Goal: Task Accomplishment & Management: Manage account settings

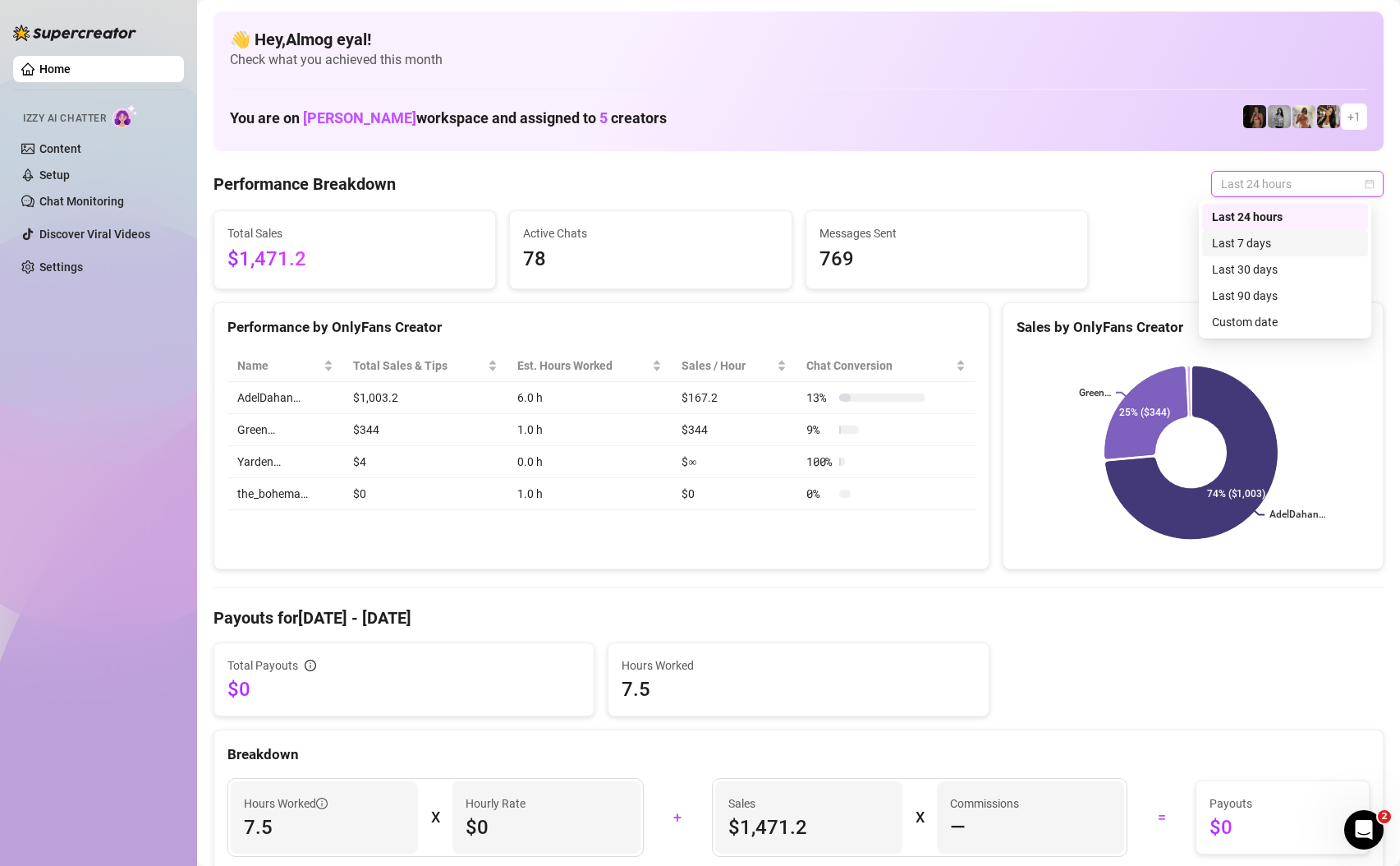
click at [1281, 242] on div "Last 7 days" at bounding box center [1285, 243] width 146 height 18
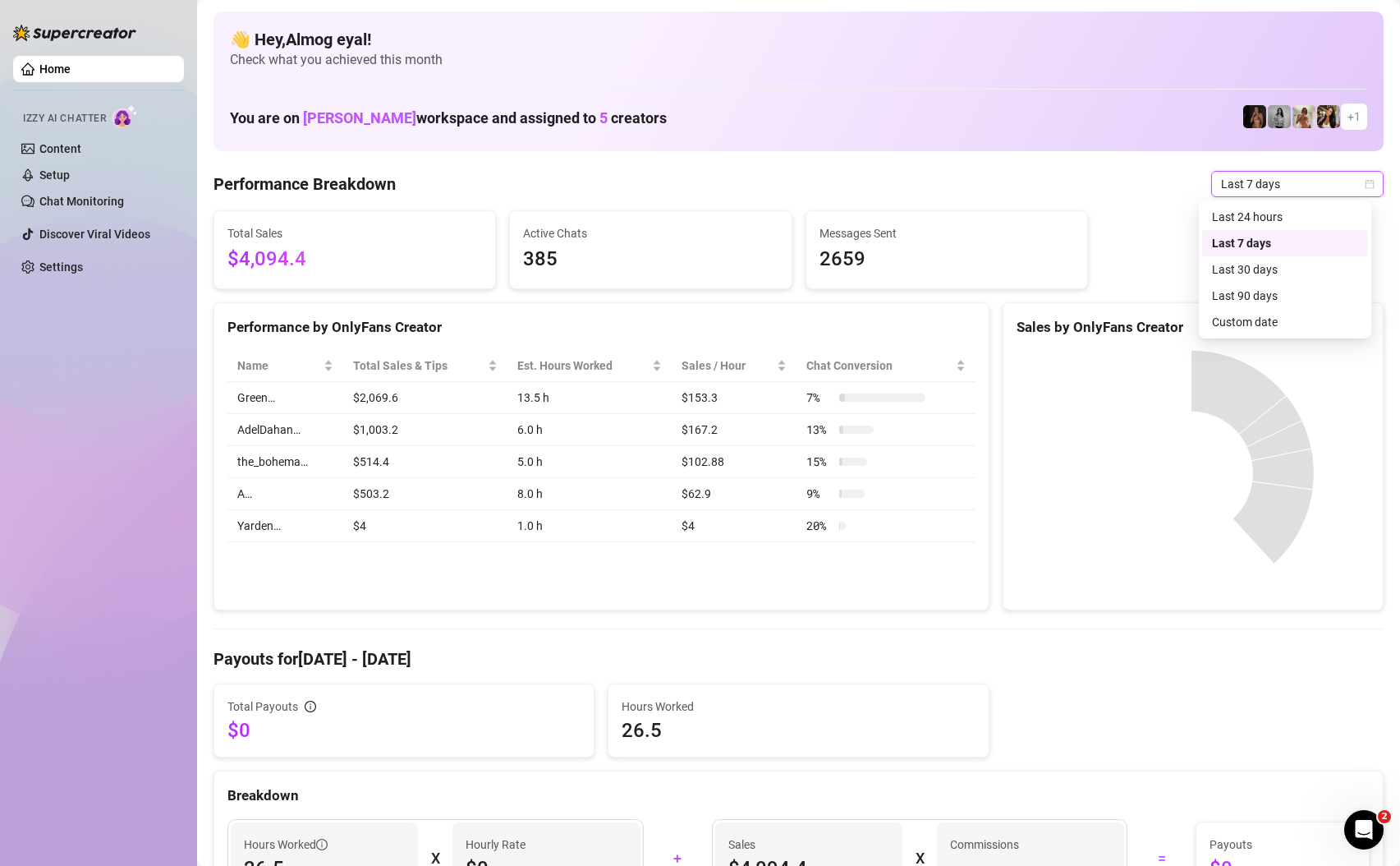
click at [1280, 187] on span "Last 7 days" at bounding box center [1297, 184] width 153 height 25
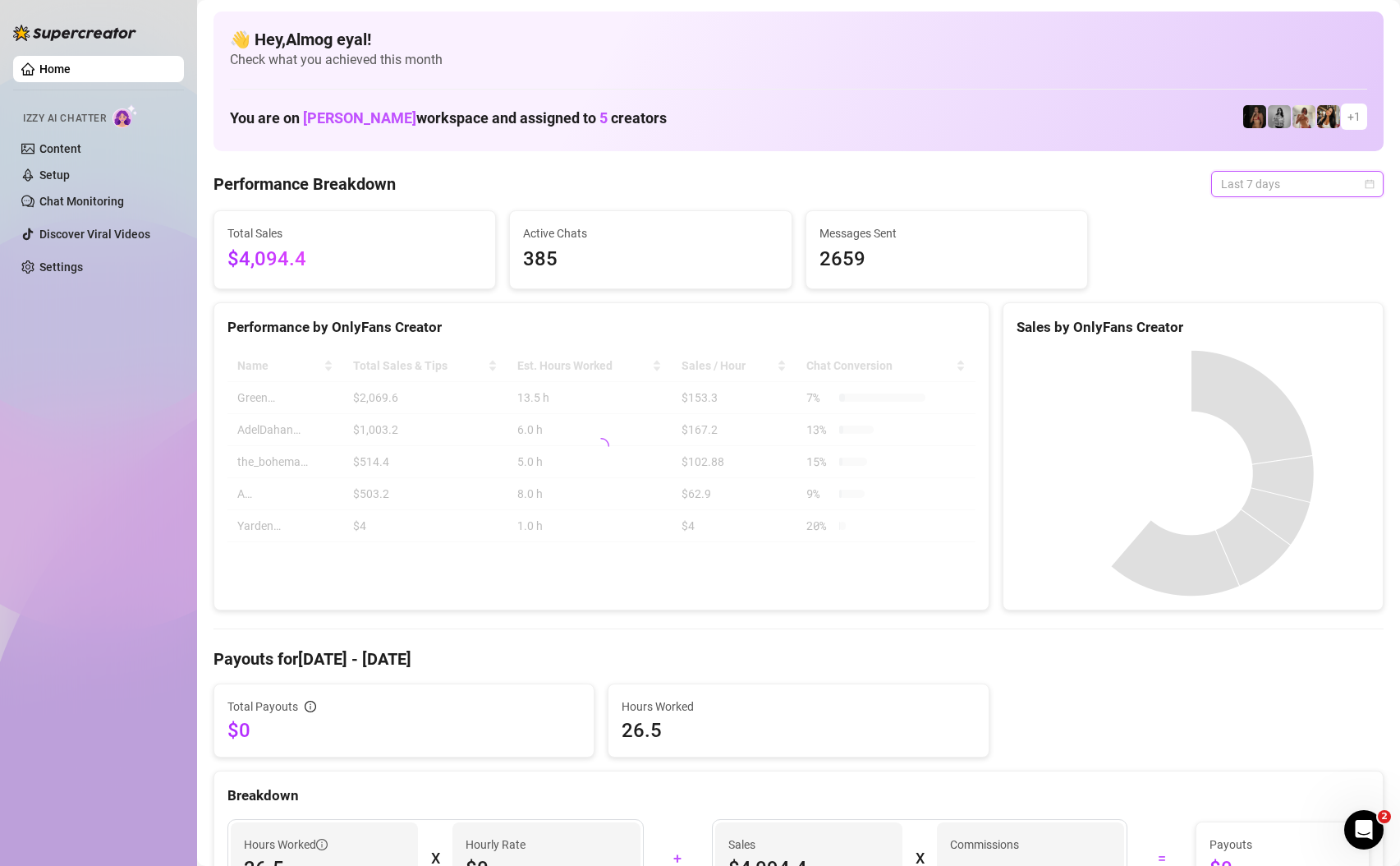
click at [1278, 189] on span "Last 7 days" at bounding box center [1297, 184] width 153 height 25
click at [1263, 221] on div "Total Sales $4,094.4 Active Chats 385 Messages Sent 2659" at bounding box center [798, 249] width 1183 height 79
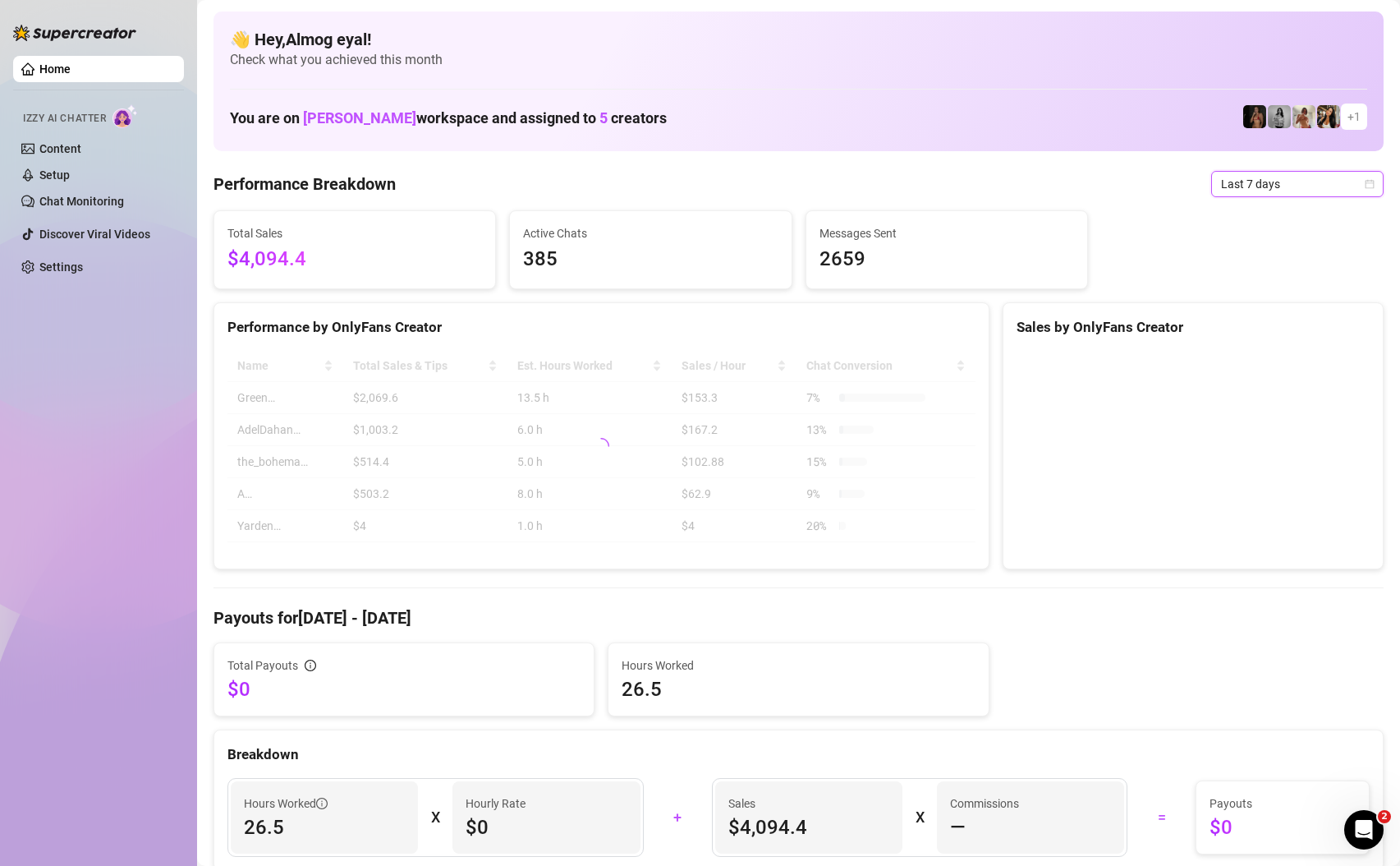
click at [1266, 186] on span "Last 7 days" at bounding box center [1297, 184] width 153 height 25
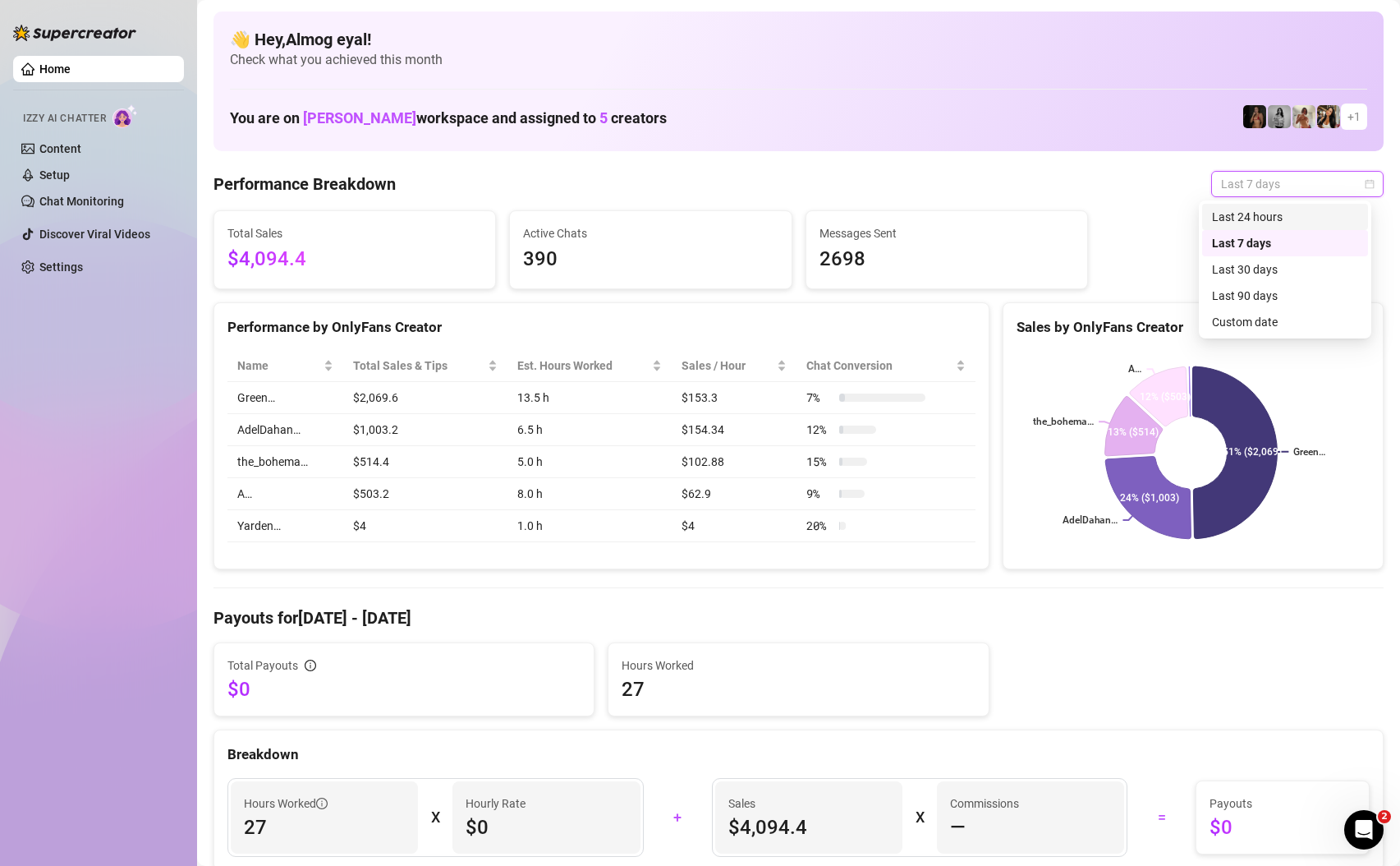
click at [1291, 208] on div "Last 24 hours" at bounding box center [1285, 216] width 146 height 18
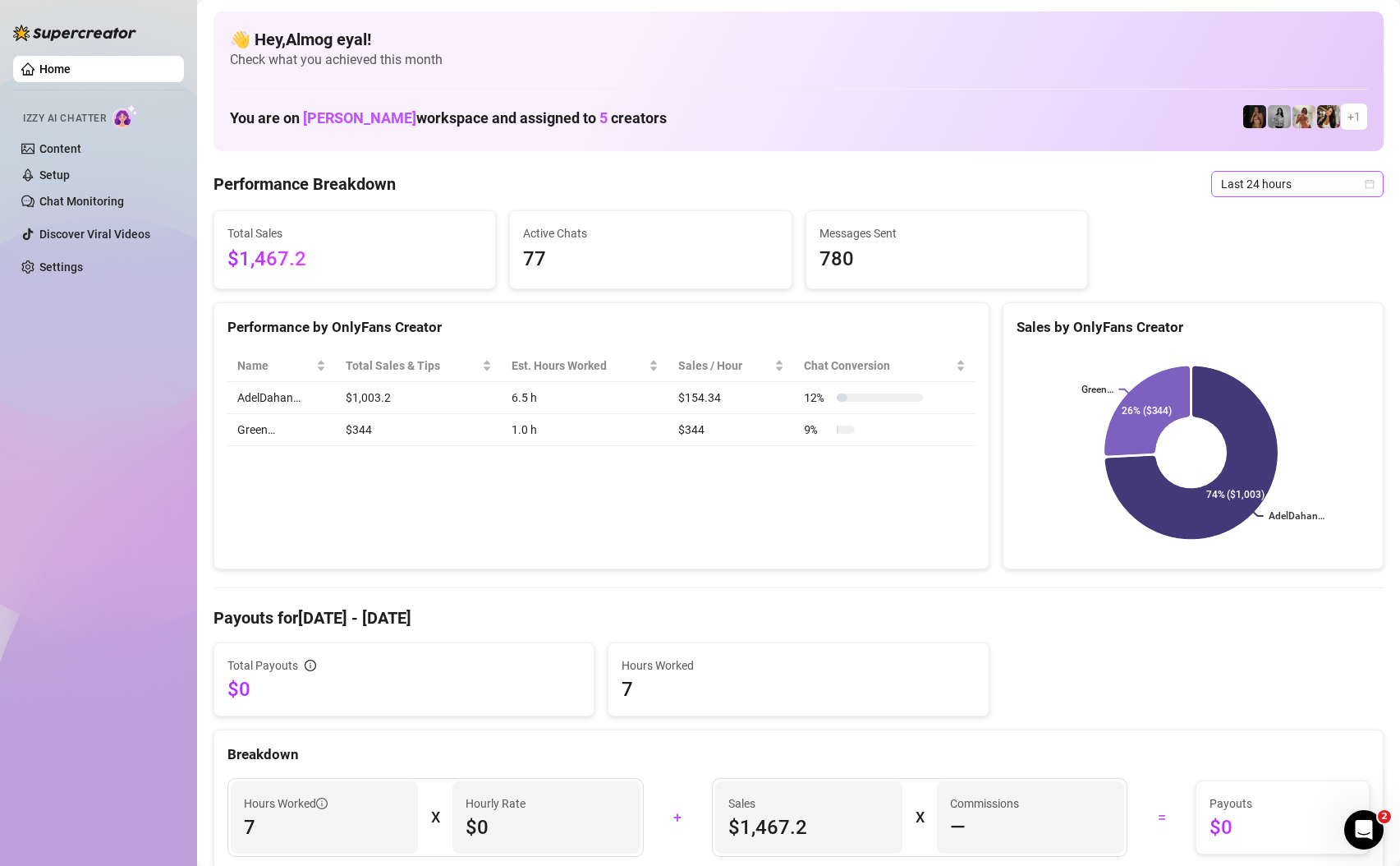
click at [1253, 179] on span "Last 24 hours" at bounding box center [1297, 184] width 153 height 25
click at [1276, 237] on div "Last 7 days" at bounding box center [1285, 243] width 146 height 18
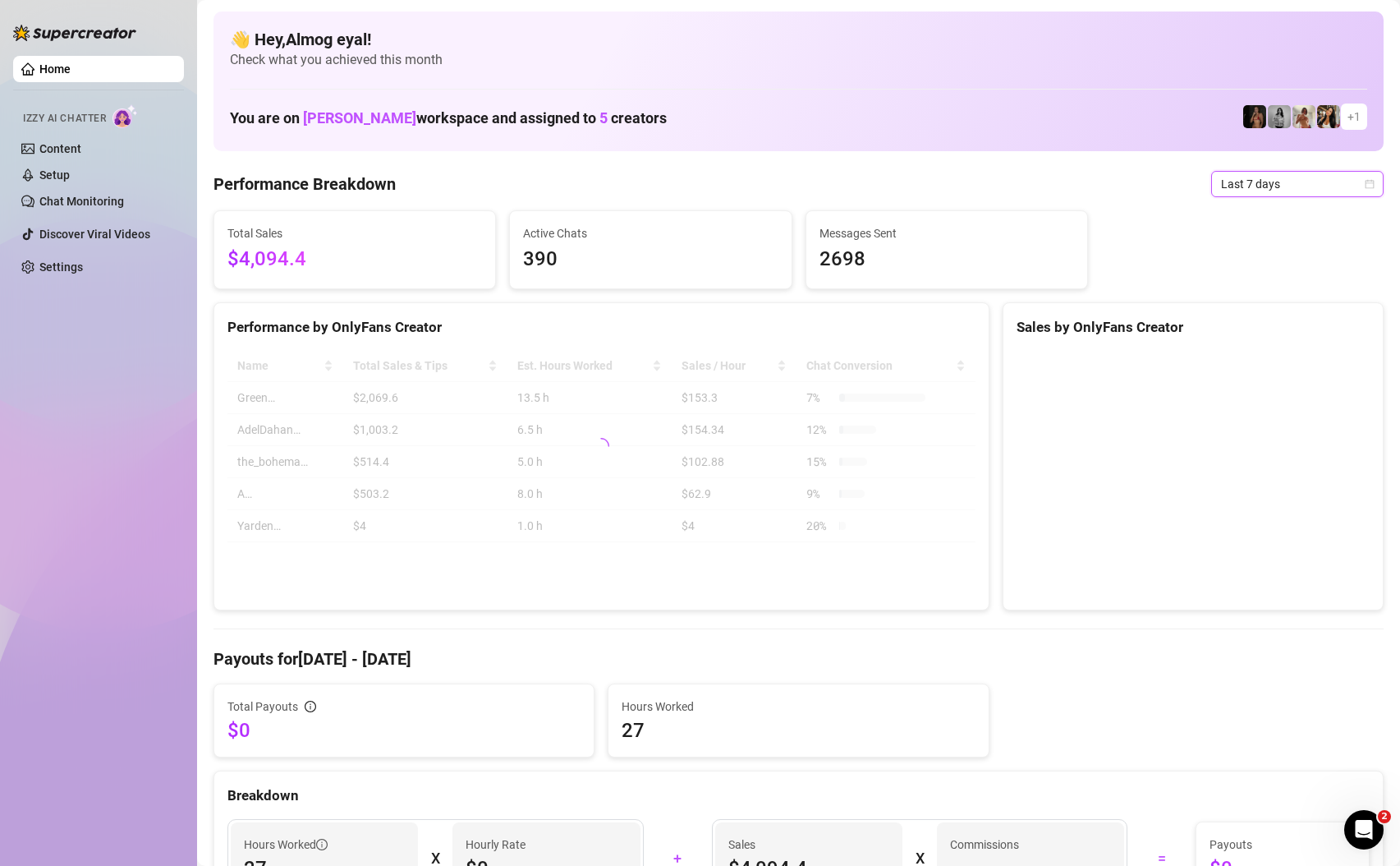
click at [1275, 186] on span "Last 7 days" at bounding box center [1297, 184] width 153 height 25
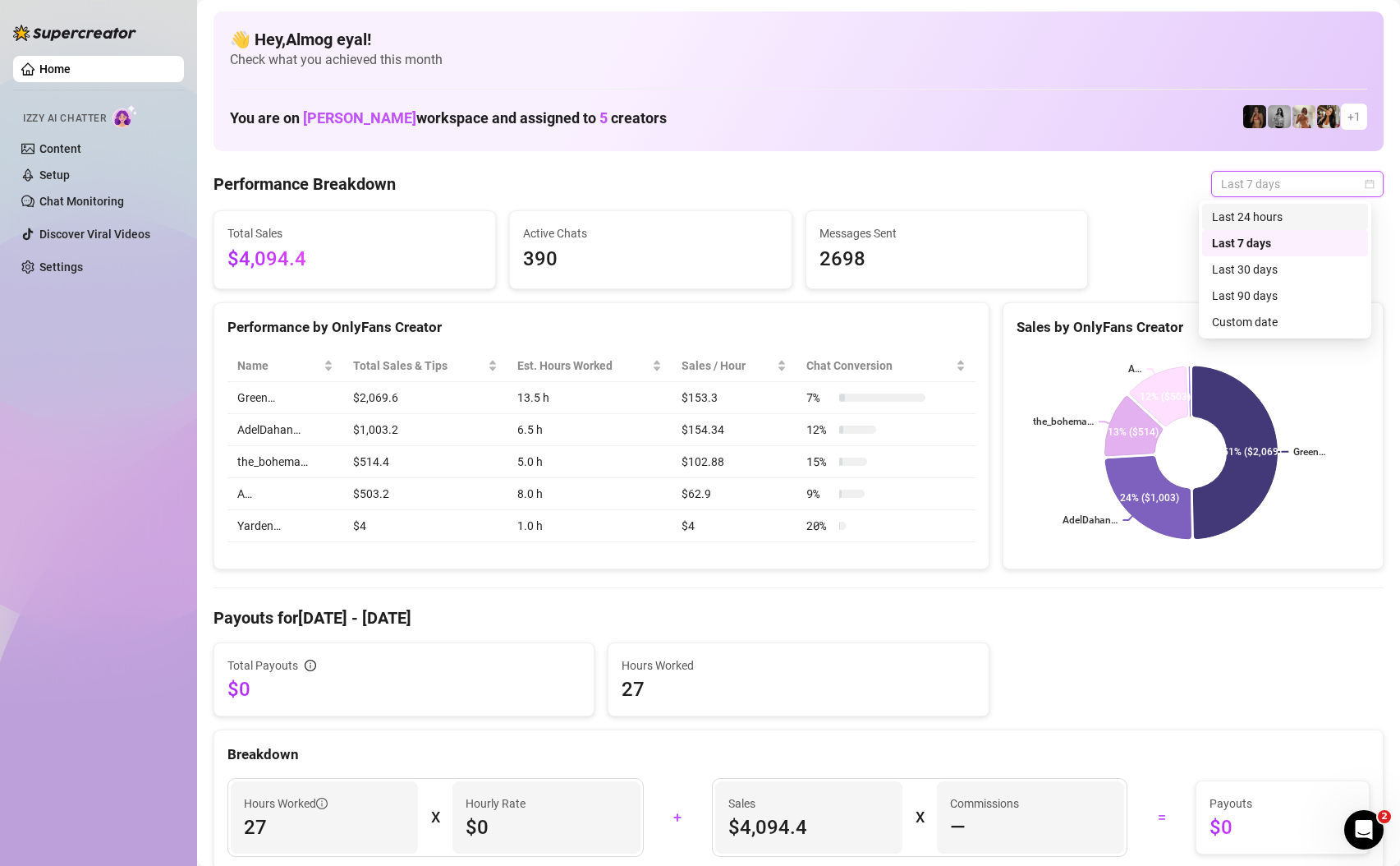
click at [1262, 219] on div "Last 24 hours" at bounding box center [1285, 216] width 146 height 18
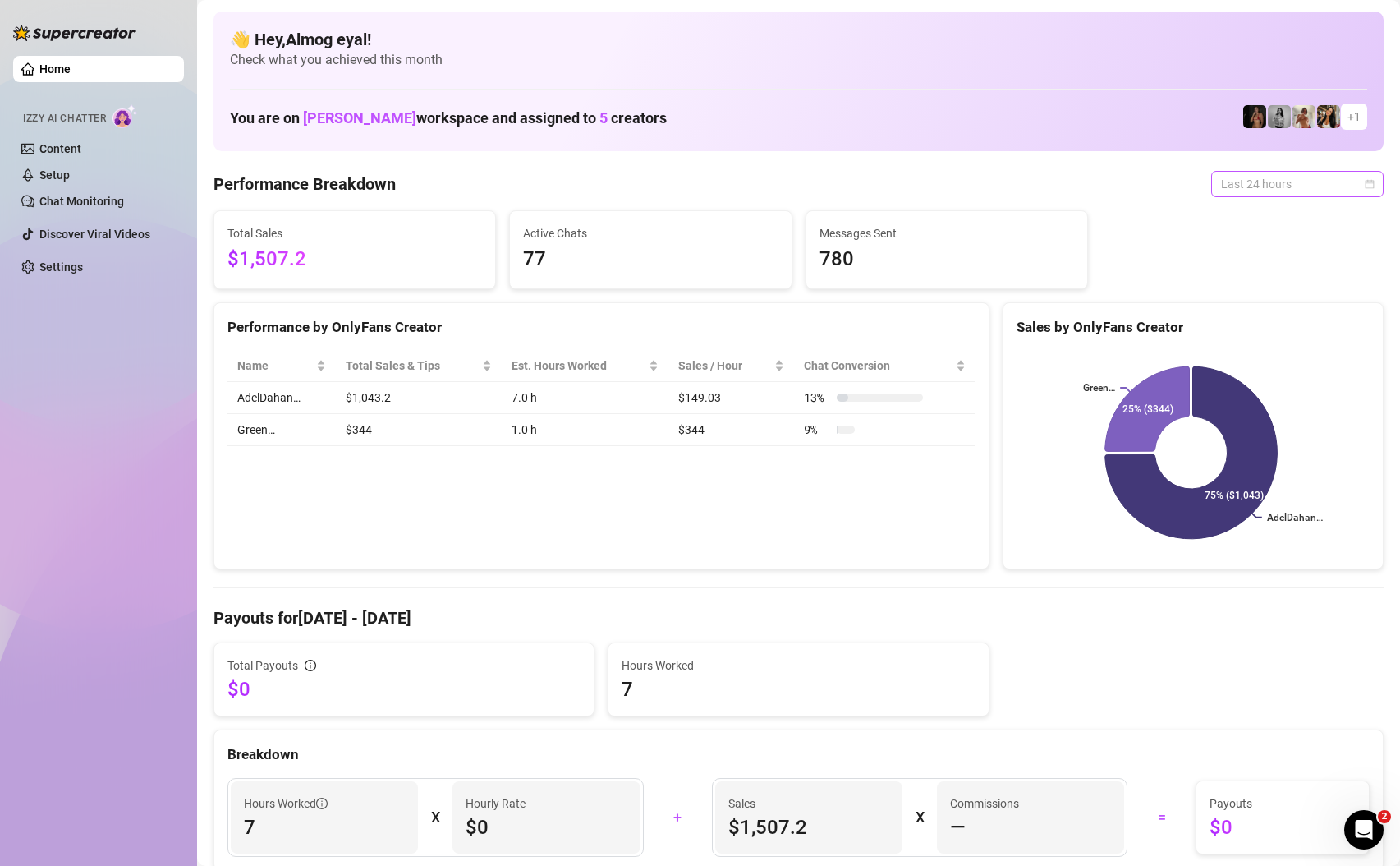
click at [1327, 187] on span "Last 24 hours" at bounding box center [1297, 184] width 153 height 25
click at [1322, 259] on div "Last 30 days" at bounding box center [1285, 269] width 166 height 26
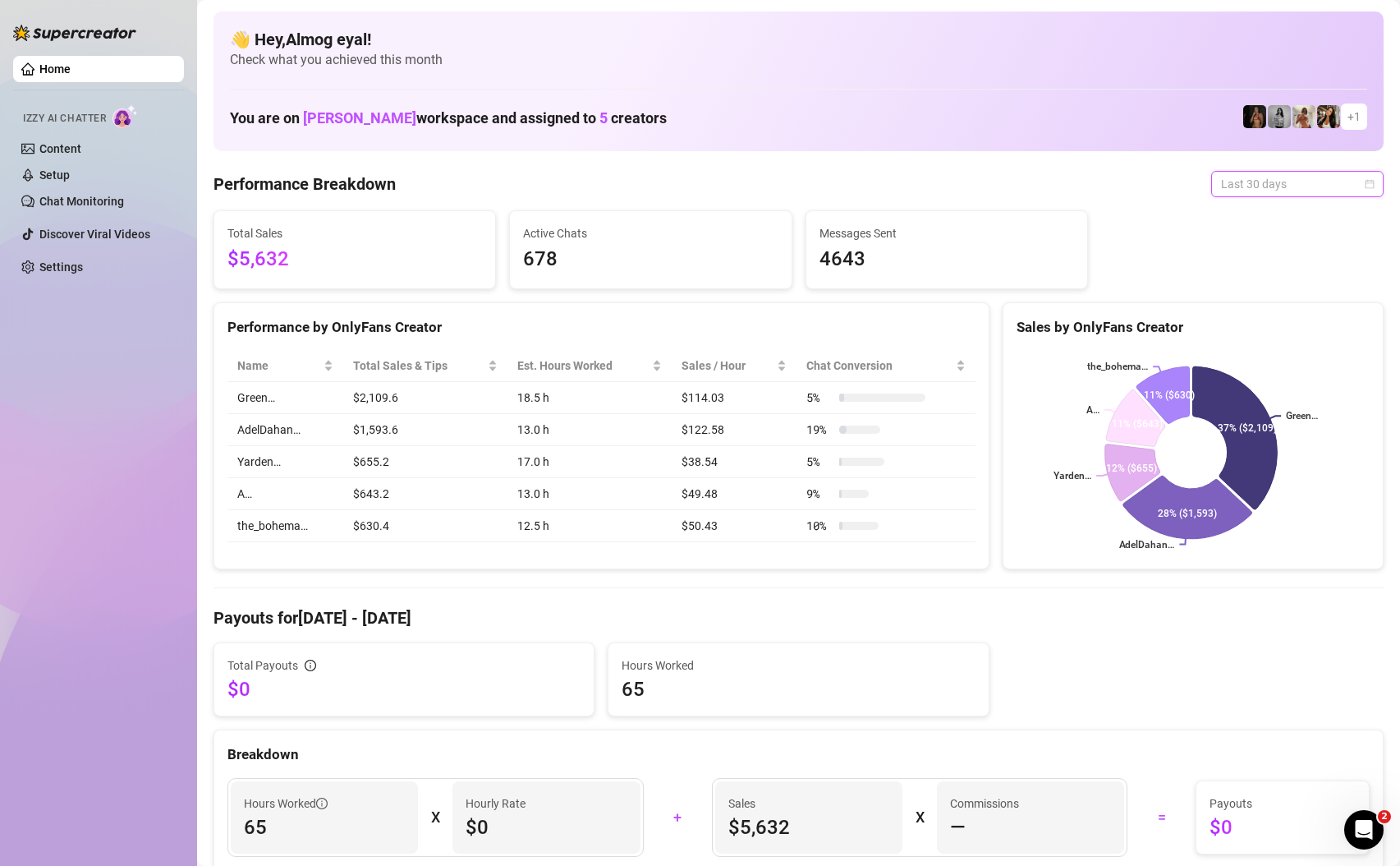
click at [1282, 181] on span "Last 30 days" at bounding box center [1297, 184] width 153 height 25
click at [1275, 214] on div "Last 24 hours" at bounding box center [1285, 216] width 146 height 18
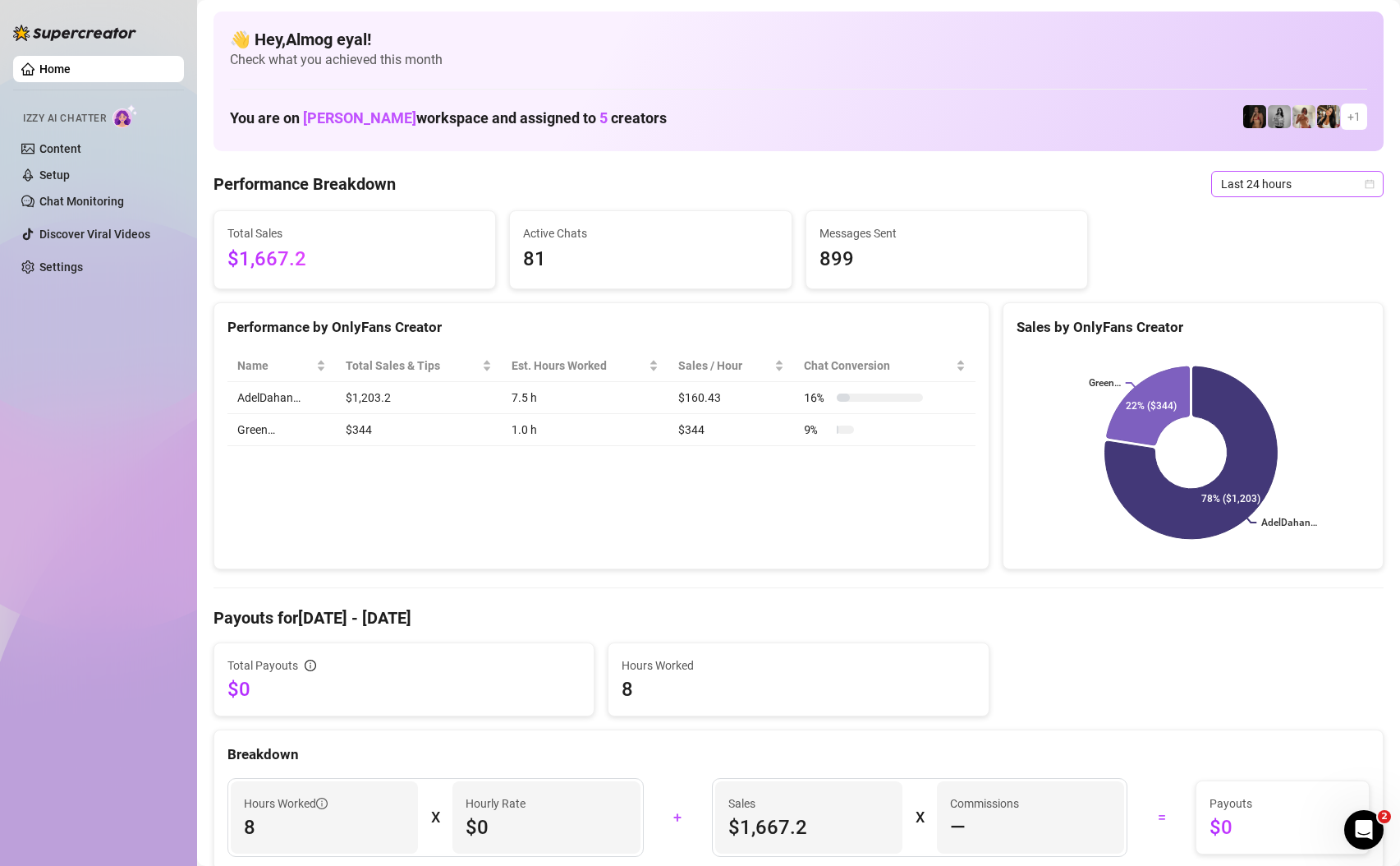
click at [1250, 179] on span "Last 24 hours" at bounding box center [1297, 184] width 153 height 25
click at [1247, 248] on div "Last 7 days" at bounding box center [1285, 243] width 146 height 18
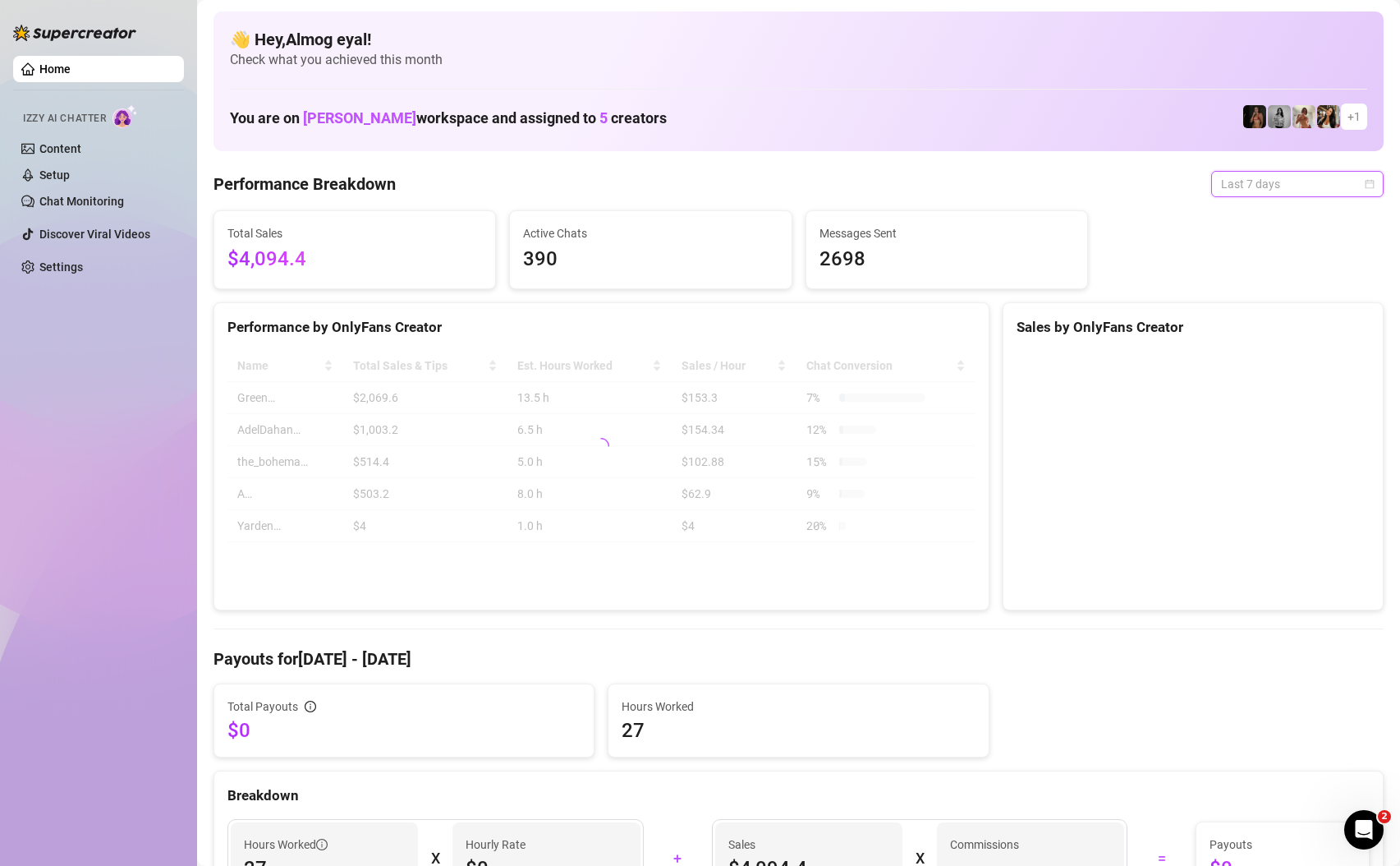
click at [1261, 184] on span "Last 7 days" at bounding box center [1297, 184] width 153 height 25
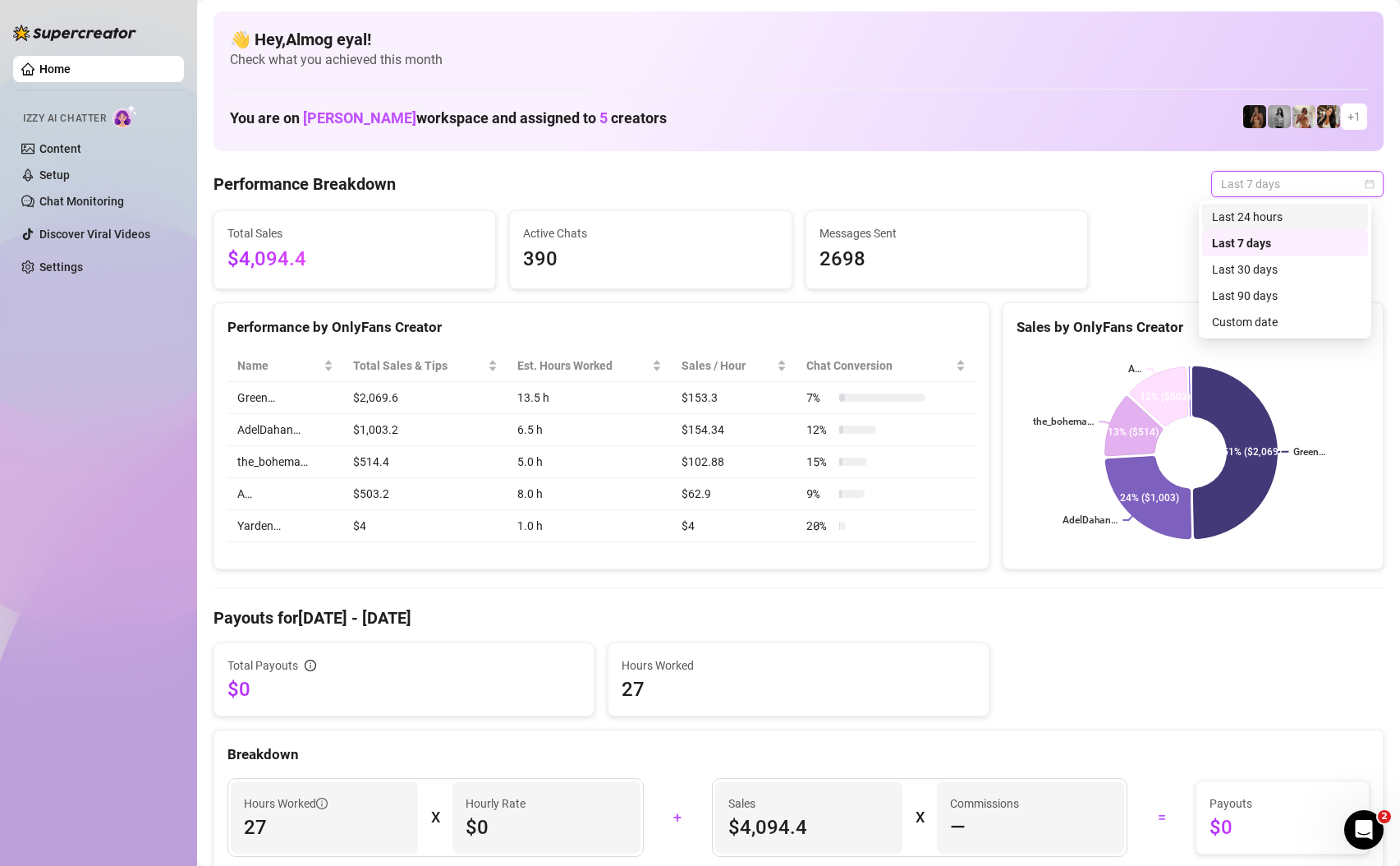
click at [1273, 220] on div "Last 24 hours" at bounding box center [1285, 216] width 146 height 18
